Goal: Information Seeking & Learning: Learn about a topic

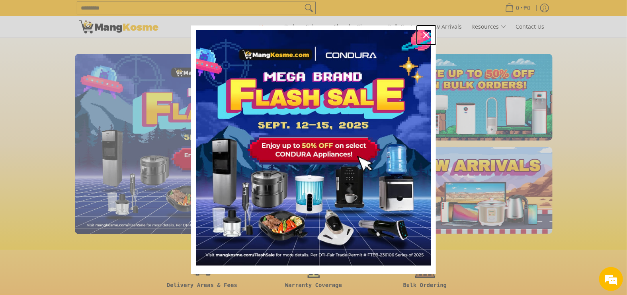
drag, startPoint x: 425, startPoint y: 34, endPoint x: 422, endPoint y: 42, distance: 8.3
click at [425, 34] on icon "close icon" at bounding box center [426, 35] width 6 height 6
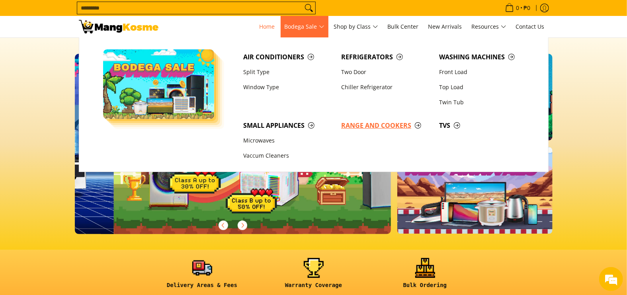
scroll to position [0, 316]
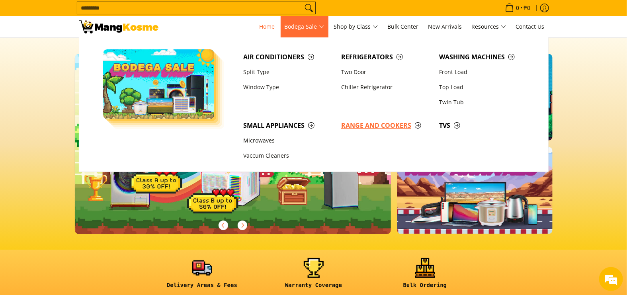
click at [364, 127] on span "Range and Cookers" at bounding box center [386, 126] width 90 height 10
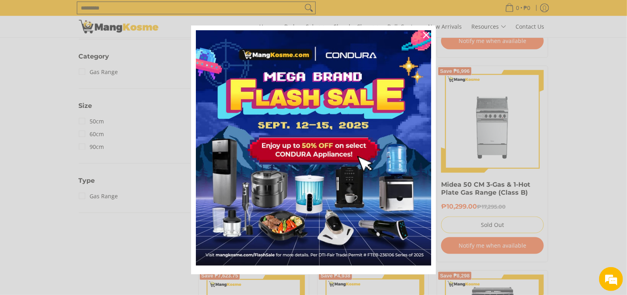
scroll to position [332, 0]
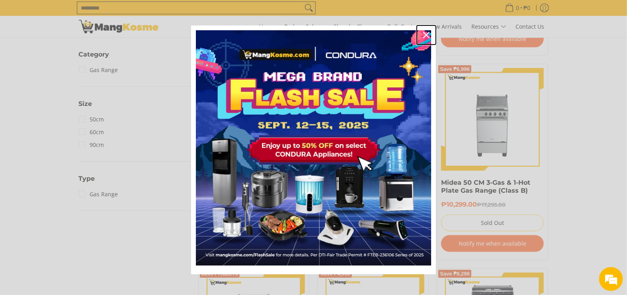
click at [423, 33] on icon "close icon" at bounding box center [426, 35] width 6 height 6
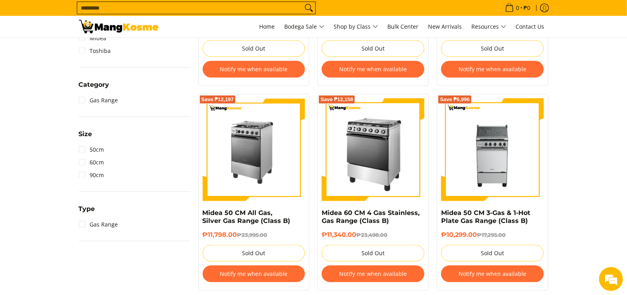
scroll to position [304, 0]
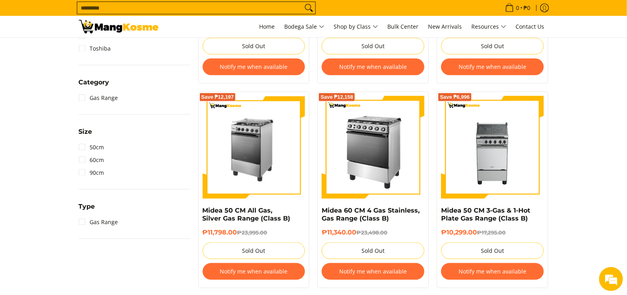
click at [474, 269] on button "Notify me when available" at bounding box center [492, 271] width 103 height 17
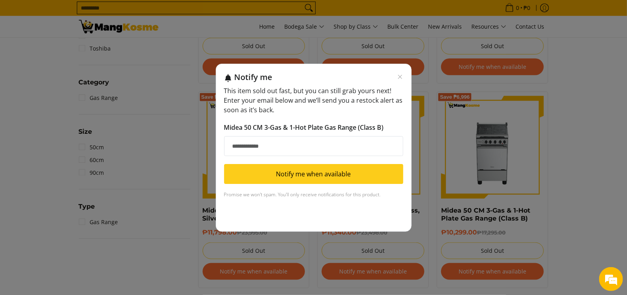
click at [282, 146] on input "Email address" at bounding box center [313, 146] width 179 height 20
click at [279, 145] on input "**********" at bounding box center [313, 146] width 179 height 20
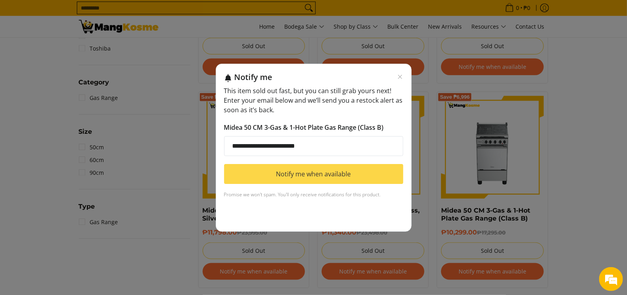
type input "**********"
click at [304, 177] on button "Notify me when available" at bounding box center [313, 174] width 179 height 20
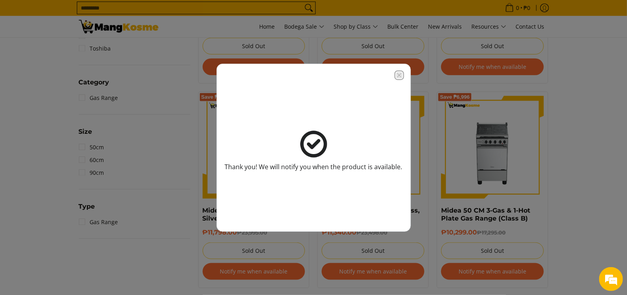
click at [400, 77] on icon "Close modal" at bounding box center [399, 75] width 6 height 6
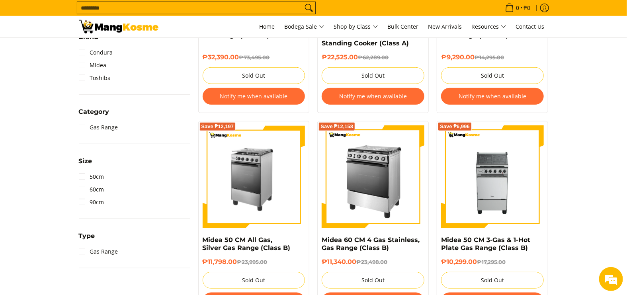
scroll to position [265, 0]
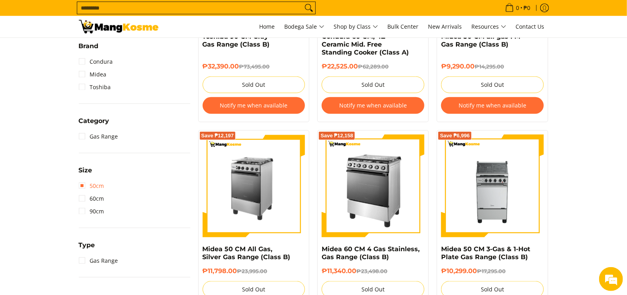
click at [84, 185] on link "50cm" at bounding box center [91, 186] width 25 height 13
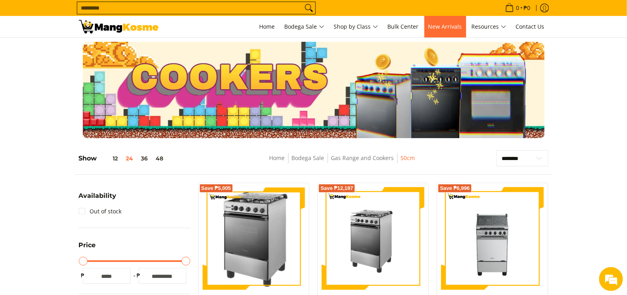
click at [466, 30] on link "New Arrivals" at bounding box center [445, 26] width 42 height 21
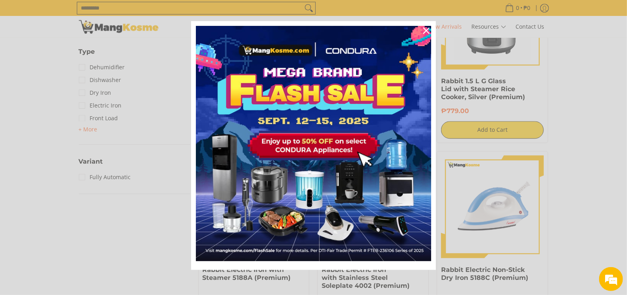
scroll to position [929, 0]
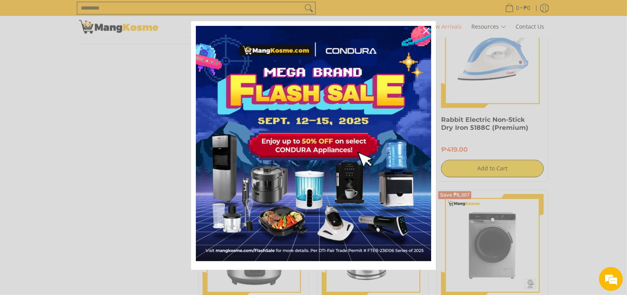
click at [609, 99] on div "Marketing offer form" at bounding box center [313, 147] width 627 height 295
click at [423, 27] on icon "close icon" at bounding box center [426, 30] width 6 height 6
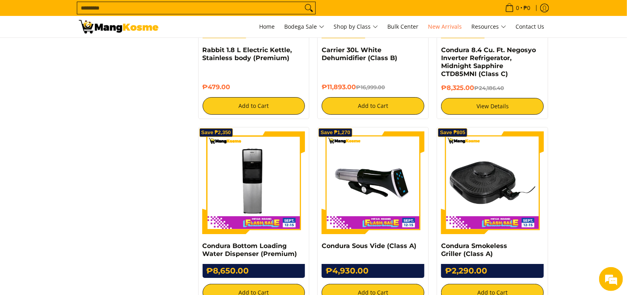
scroll to position [1393, 0]
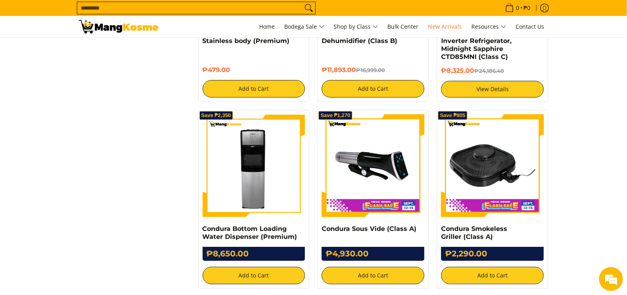
click at [259, 183] on img at bounding box center [254, 165] width 103 height 103
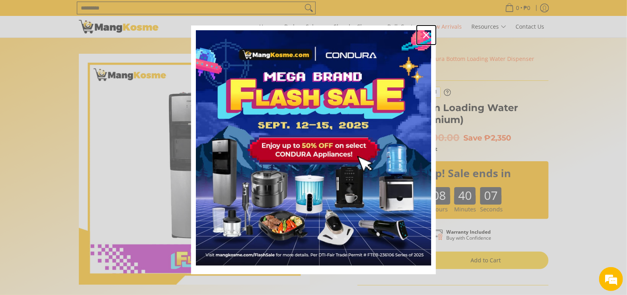
click at [426, 35] on icon "close icon" at bounding box center [426, 35] width 6 height 6
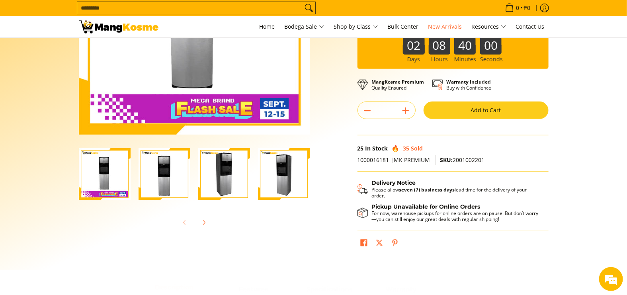
scroll to position [199, 0]
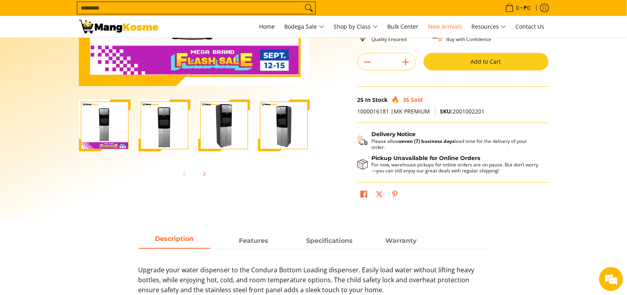
click at [279, 115] on img "Condura Bottom Loading Water Dispenser (Premium)-4" at bounding box center [284, 126] width 52 height 52
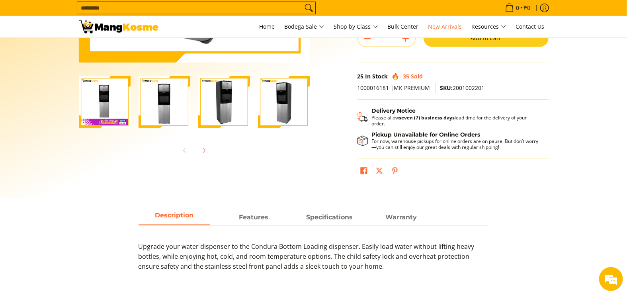
scroll to position [265, 0]
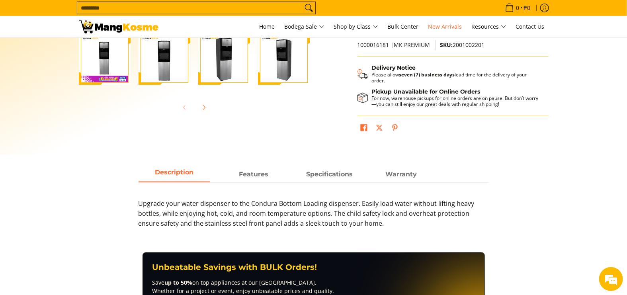
click at [221, 57] on img "Condura Bottom Loading Water Dispenser (Premium)-3" at bounding box center [224, 59] width 52 height 52
click at [182, 62] on img "Condura Bottom Loading Water Dispenser (Premium)-2" at bounding box center [165, 59] width 52 height 52
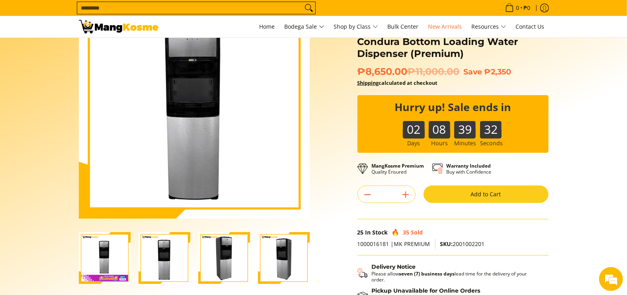
scroll to position [0, 0]
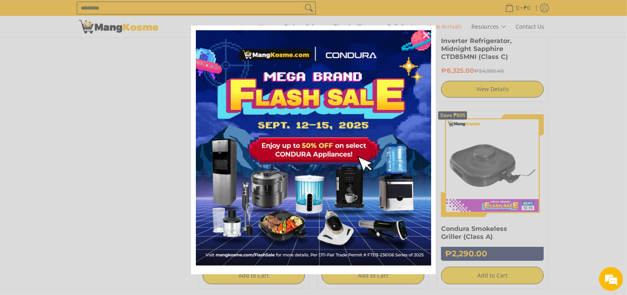
click at [107, 211] on div "Marketing offer form" at bounding box center [313, 147] width 627 height 295
click at [423, 35] on icon "close icon" at bounding box center [426, 35] width 6 height 6
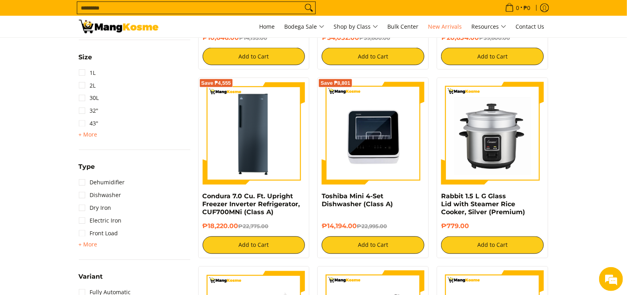
scroll to position [597, 0]
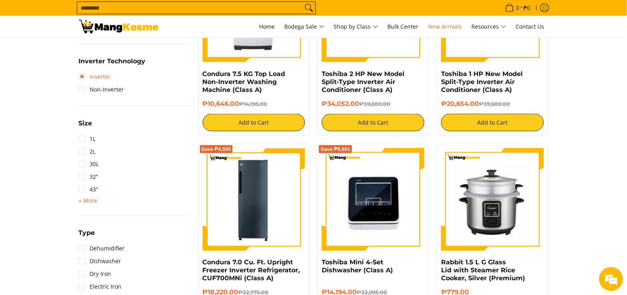
click at [82, 80] on link "Inverter" at bounding box center [95, 76] width 32 height 13
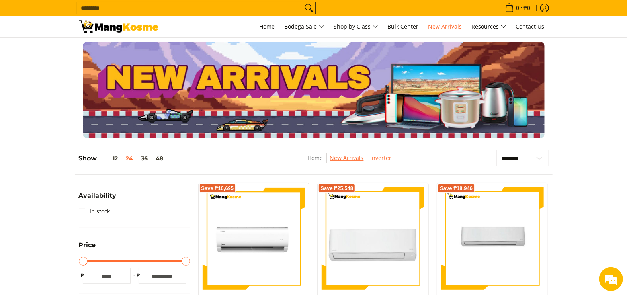
click at [348, 156] on link "New Arrivals" at bounding box center [347, 158] width 34 height 8
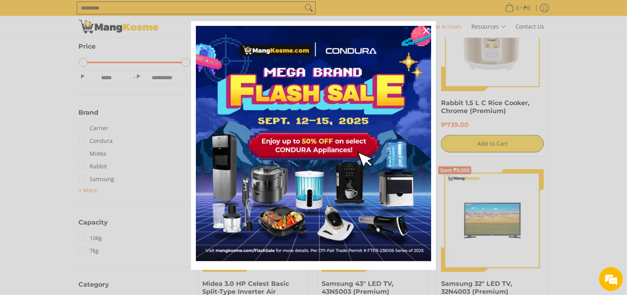
scroll to position [398, 0]
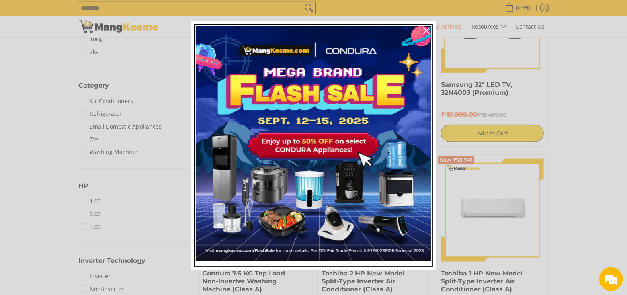
click at [406, 244] on img "Marketing offer form" at bounding box center [313, 143] width 235 height 235
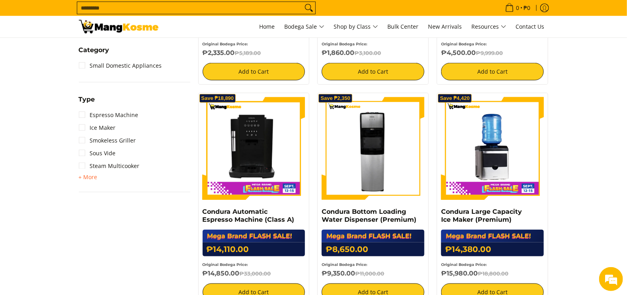
scroll to position [332, 0]
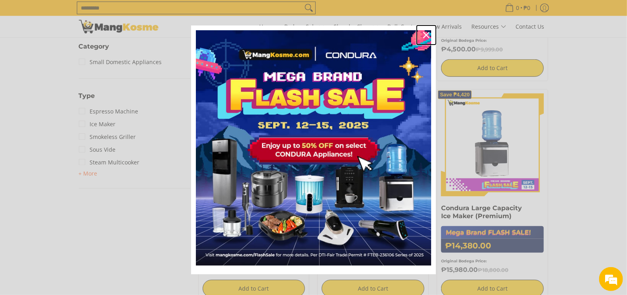
click at [423, 37] on icon "close icon" at bounding box center [426, 35] width 6 height 6
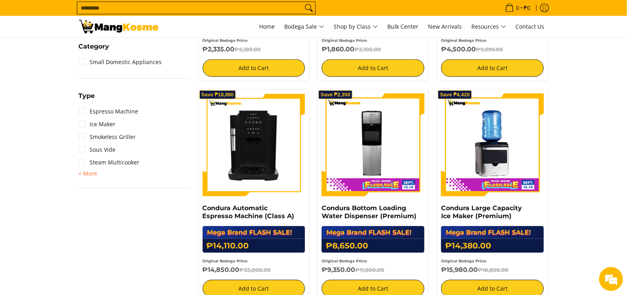
scroll to position [0, 0]
click at [237, 134] on img at bounding box center [254, 145] width 103 height 103
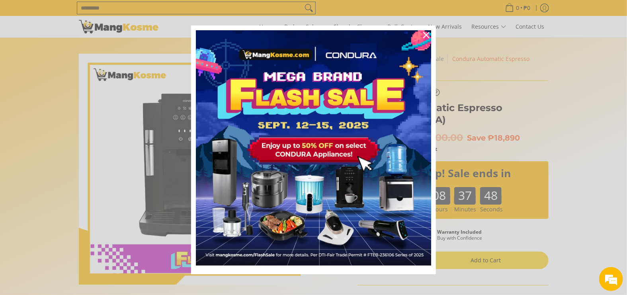
scroll to position [4, 0]
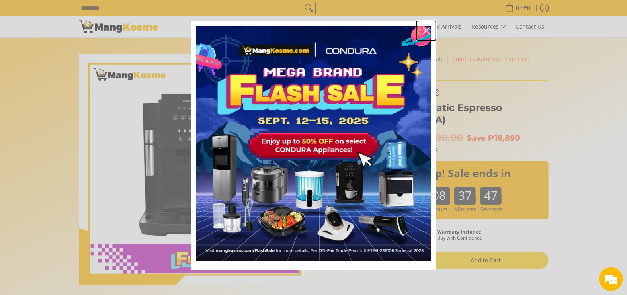
click at [424, 30] on icon "close icon" at bounding box center [426, 30] width 6 height 6
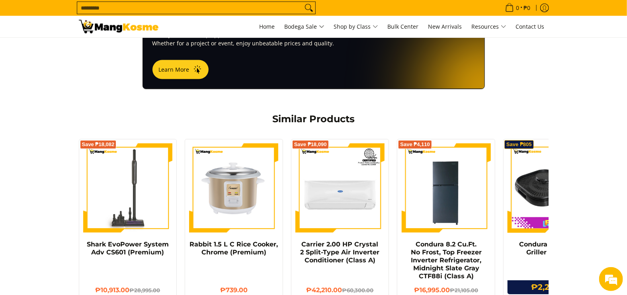
scroll to position [790, 0]
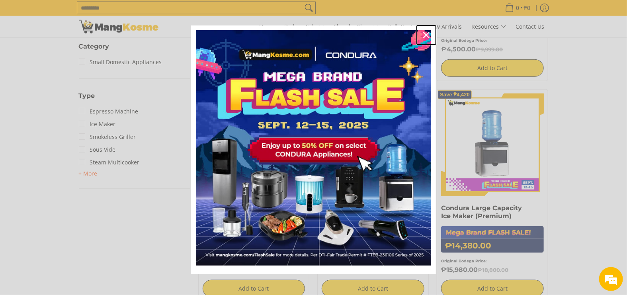
click at [423, 35] on icon "close icon" at bounding box center [426, 35] width 6 height 6
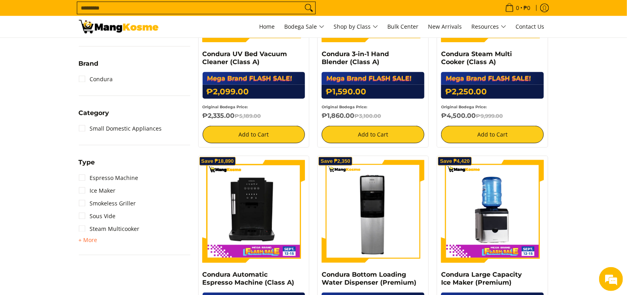
scroll to position [133, 0]
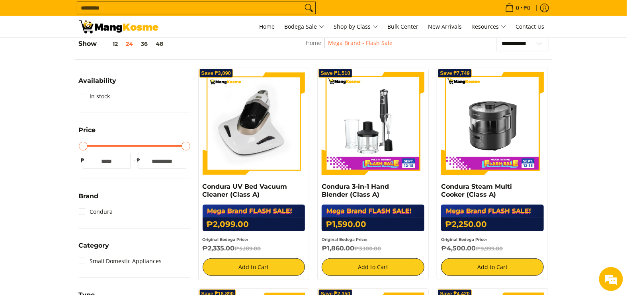
click at [263, 151] on img at bounding box center [254, 123] width 103 height 103
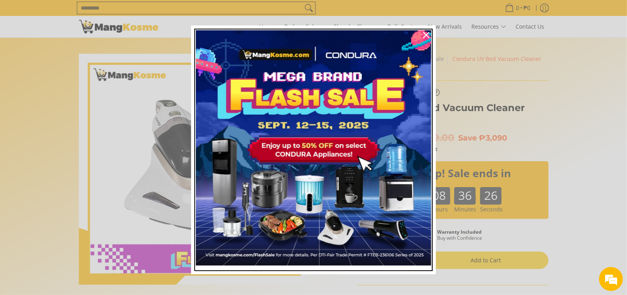
click at [368, 216] on img "Marketing offer form" at bounding box center [313, 147] width 235 height 235
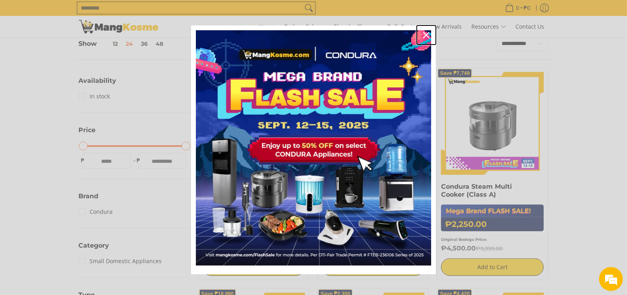
click at [423, 33] on icon "close icon" at bounding box center [426, 35] width 6 height 6
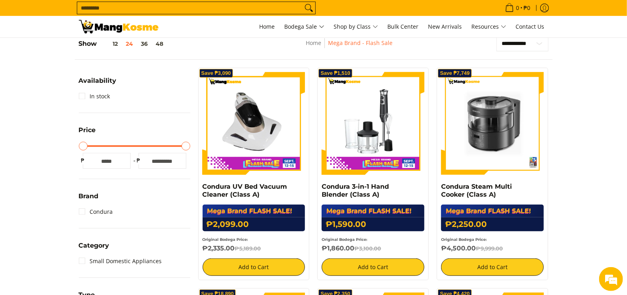
click at [488, 139] on img at bounding box center [492, 123] width 103 height 103
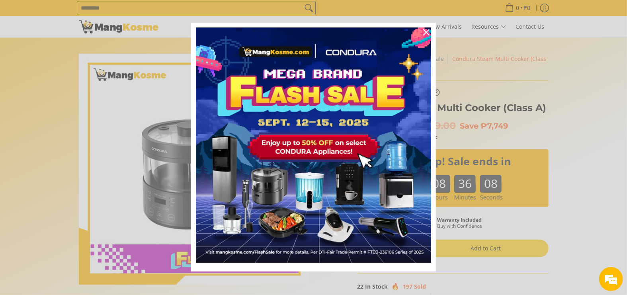
scroll to position [4, 0]
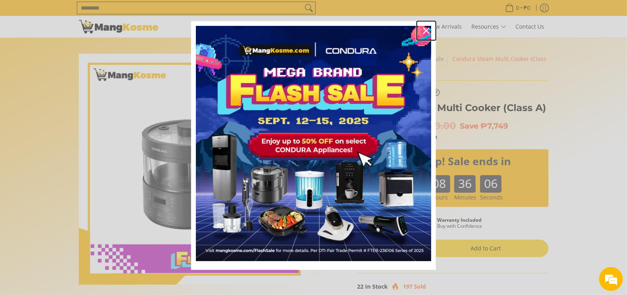
click at [423, 31] on icon "close icon" at bounding box center [426, 30] width 6 height 6
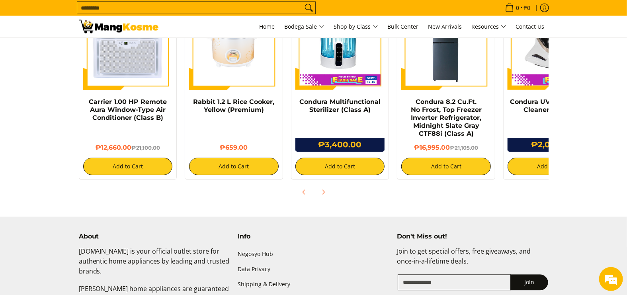
scroll to position [0, 53]
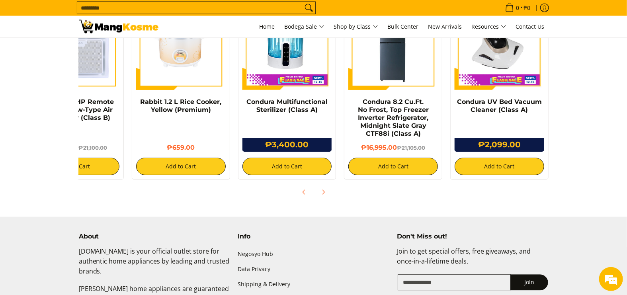
drag, startPoint x: 468, startPoint y: 104, endPoint x: 342, endPoint y: 101, distance: 127.0
click at [342, 101] on div "Save ₱4,110 Condura 8.2 Cu.Ft. No Frost, Top Freezer Inverter Refrigerator, Mid…" at bounding box center [393, 85] width 106 height 187
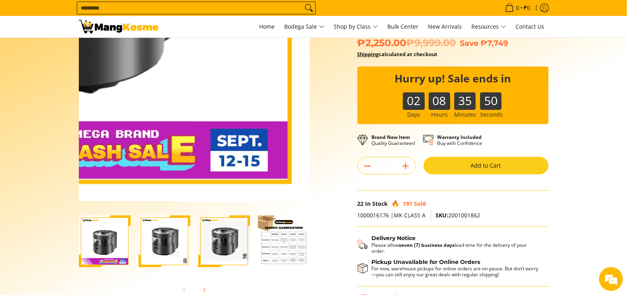
scroll to position [199, 0]
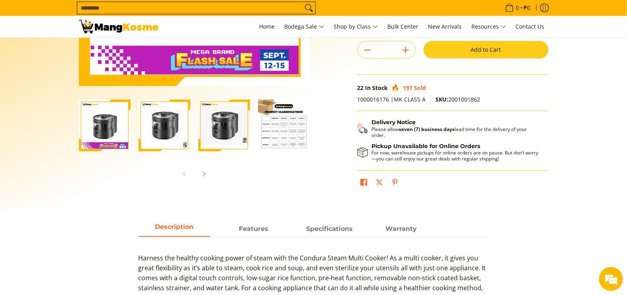
click at [165, 136] on img "Condura Steam Multi Cooker (Class A)-2" at bounding box center [165, 126] width 52 height 52
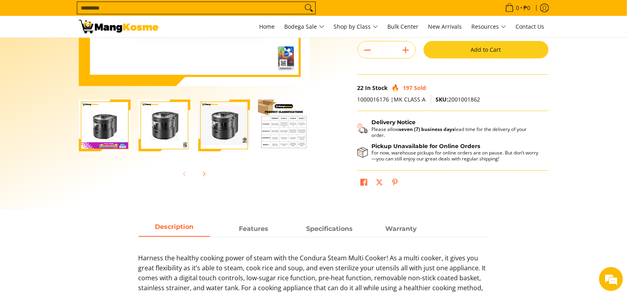
click at [226, 128] on img "Condura Steam Multi Cooker (Class A)-3" at bounding box center [224, 125] width 52 height 39
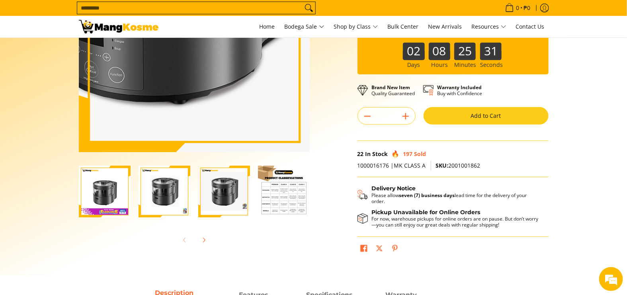
scroll to position [0, 0]
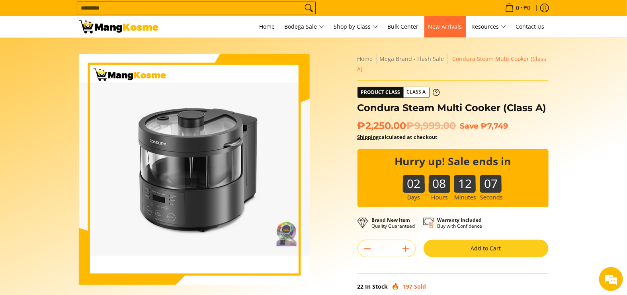
click at [439, 27] on span "New Arrivals" at bounding box center [445, 27] width 34 height 8
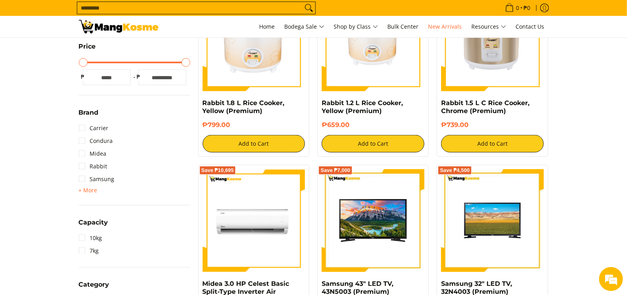
scroll to position [265, 0]
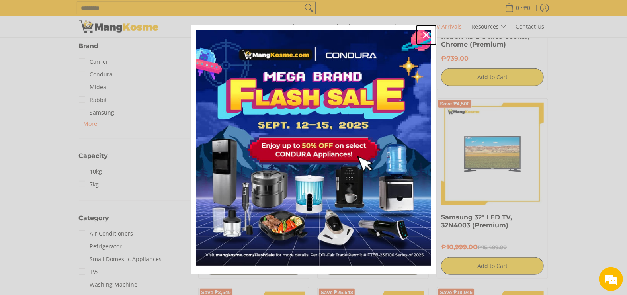
click at [426, 35] on icon "close icon" at bounding box center [426, 35] width 6 height 6
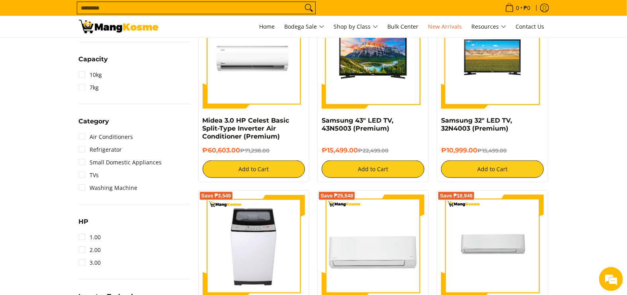
scroll to position [366, 0]
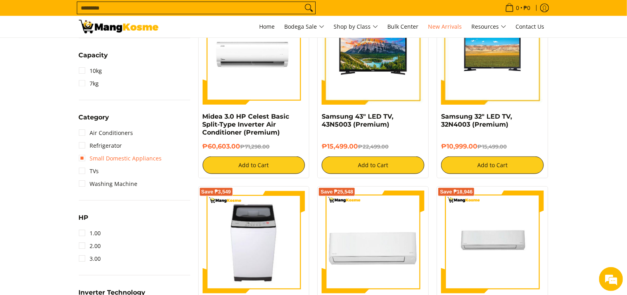
click at [126, 156] on link "Small Domestic Appliances" at bounding box center [120, 158] width 83 height 13
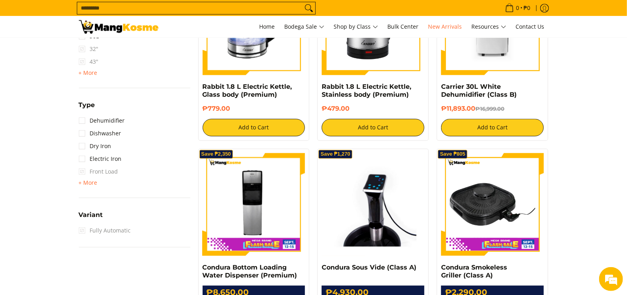
scroll to position [775, 0]
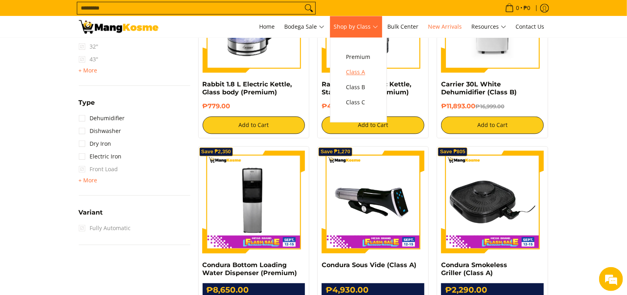
click at [358, 67] on link "Class A" at bounding box center [358, 71] width 32 height 15
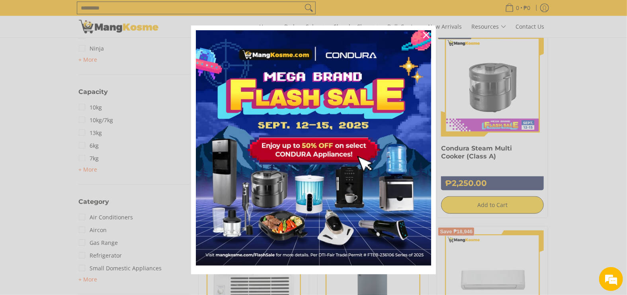
scroll to position [464, 0]
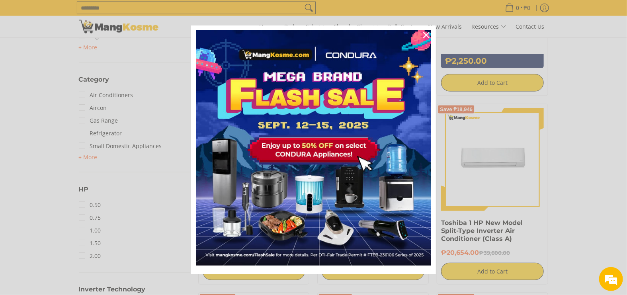
click at [573, 174] on div "Marketing offer form" at bounding box center [313, 147] width 627 height 295
click at [425, 35] on icon "close icon" at bounding box center [426, 35] width 6 height 6
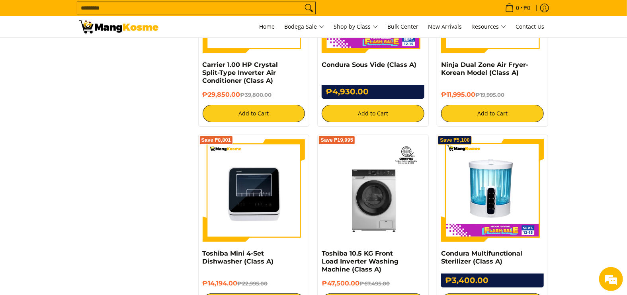
scroll to position [1459, 0]
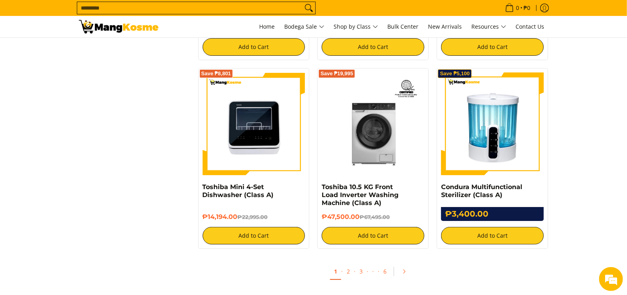
click at [493, 144] on img at bounding box center [492, 123] width 103 height 103
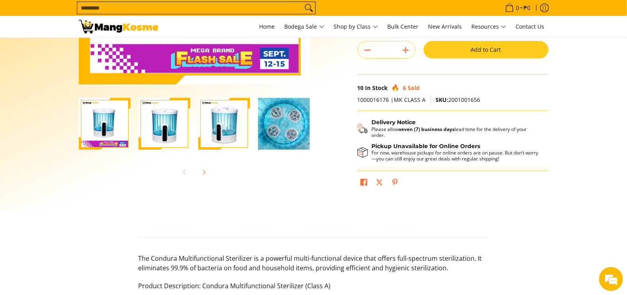
scroll to position [265, 0]
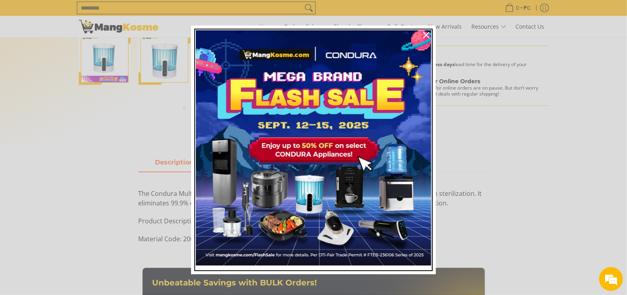
click at [424, 161] on img "Marketing offer form" at bounding box center [313, 147] width 235 height 235
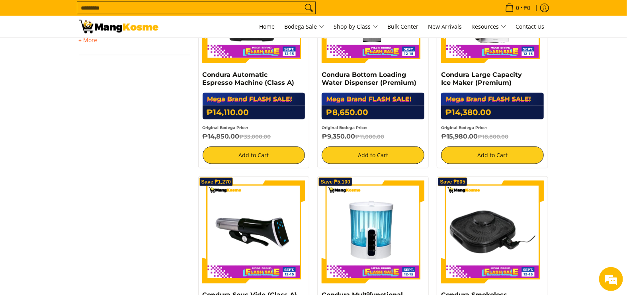
scroll to position [531, 0]
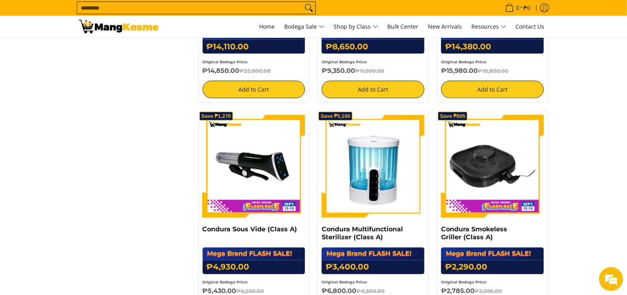
click at [359, 162] on img at bounding box center [373, 166] width 103 height 103
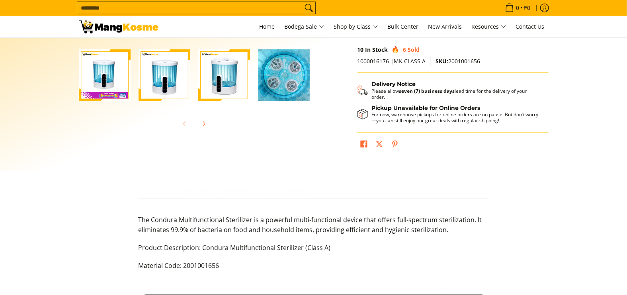
scroll to position [265, 0]
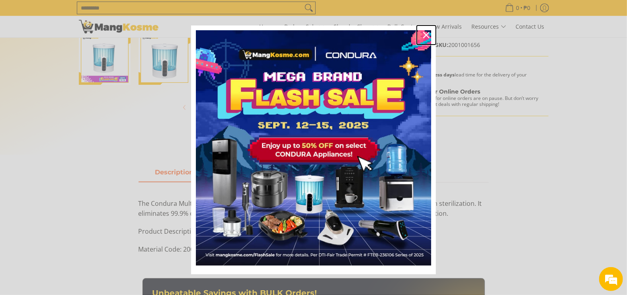
click at [423, 35] on icon "close icon" at bounding box center [426, 35] width 6 height 6
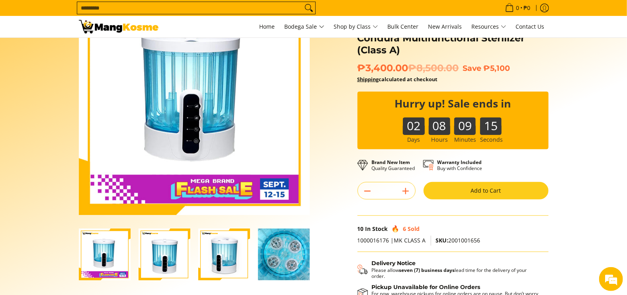
scroll to position [0, 0]
